Goal: Task Accomplishment & Management: Manage account settings

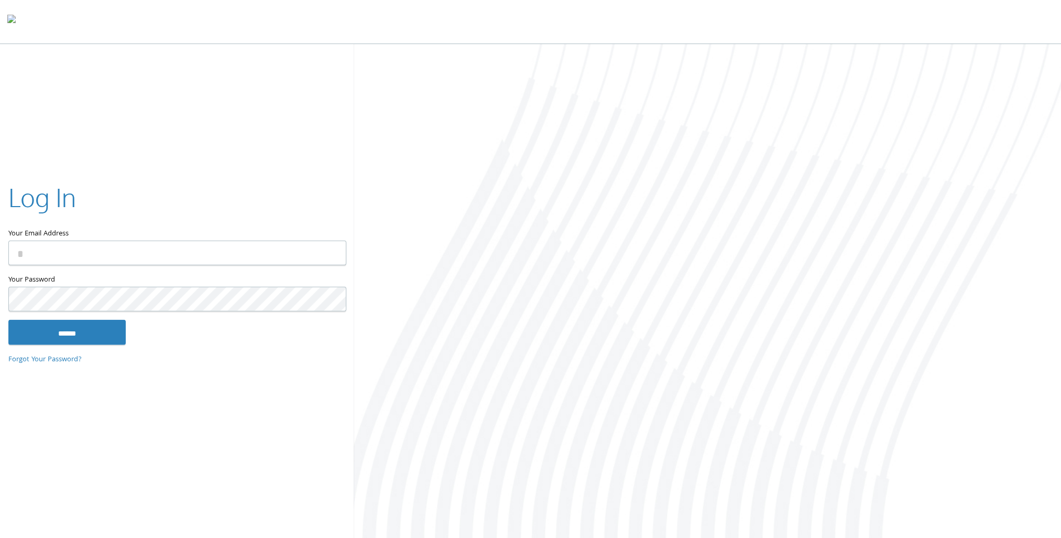
type input "**********"
click at [59, 327] on input "******" at bounding box center [66, 331] width 117 height 25
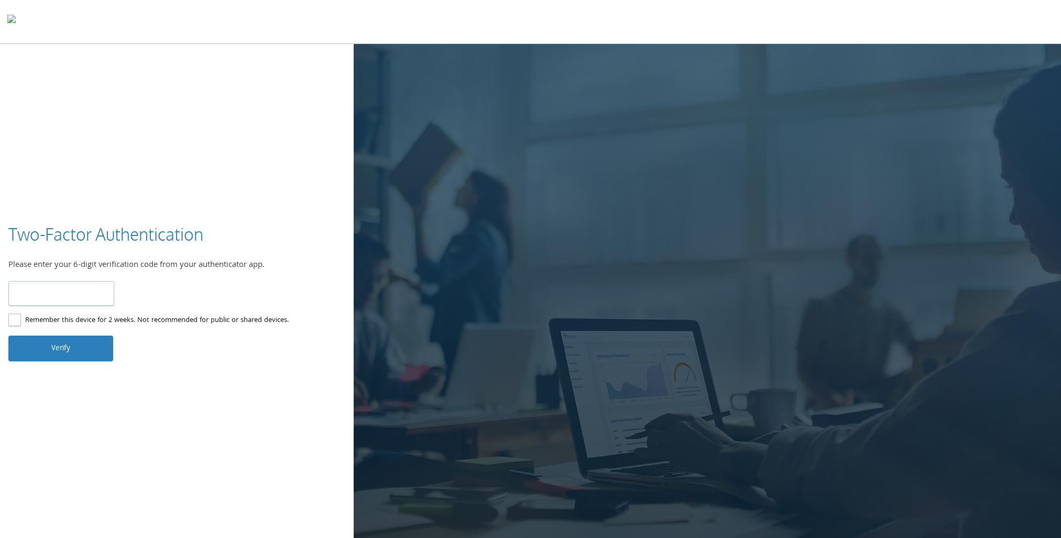
click at [69, 299] on input "number" at bounding box center [61, 293] width 106 height 25
type input "******"
